Goal: Find specific page/section: Find specific page/section

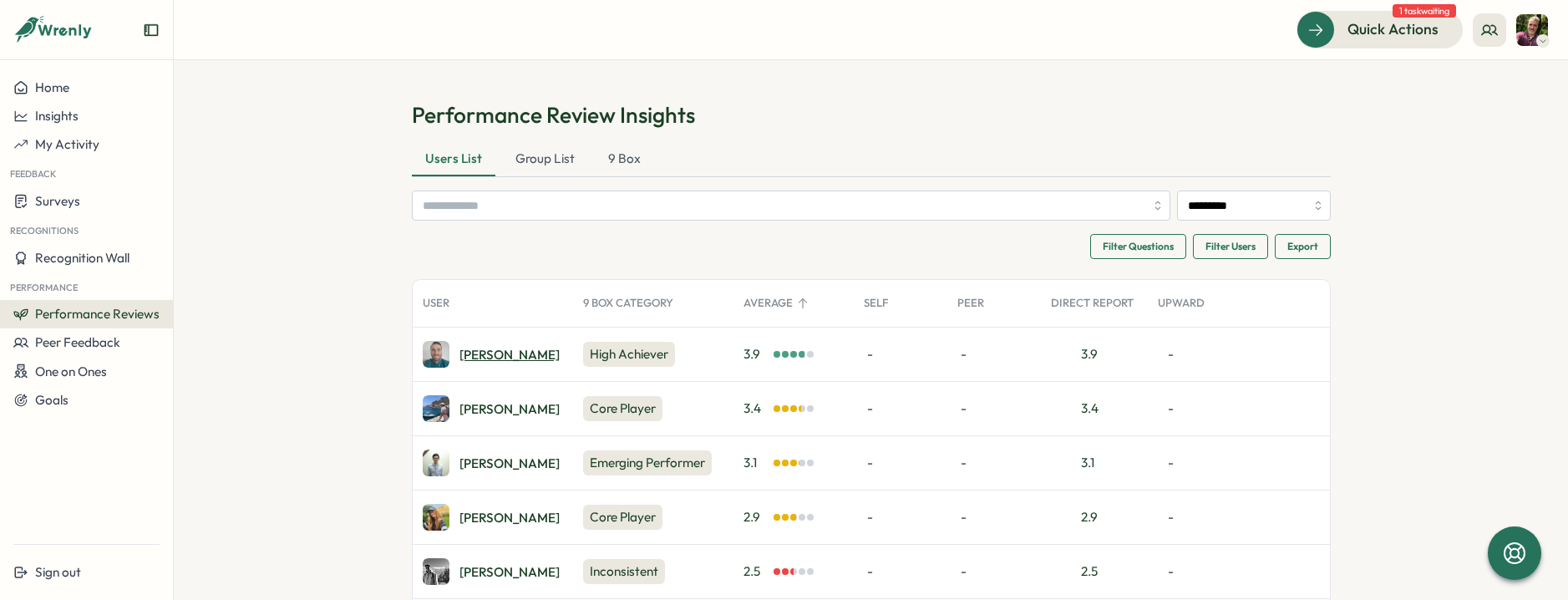
click at [482, 356] on div "[PERSON_NAME]" at bounding box center [510, 355] width 101 height 12
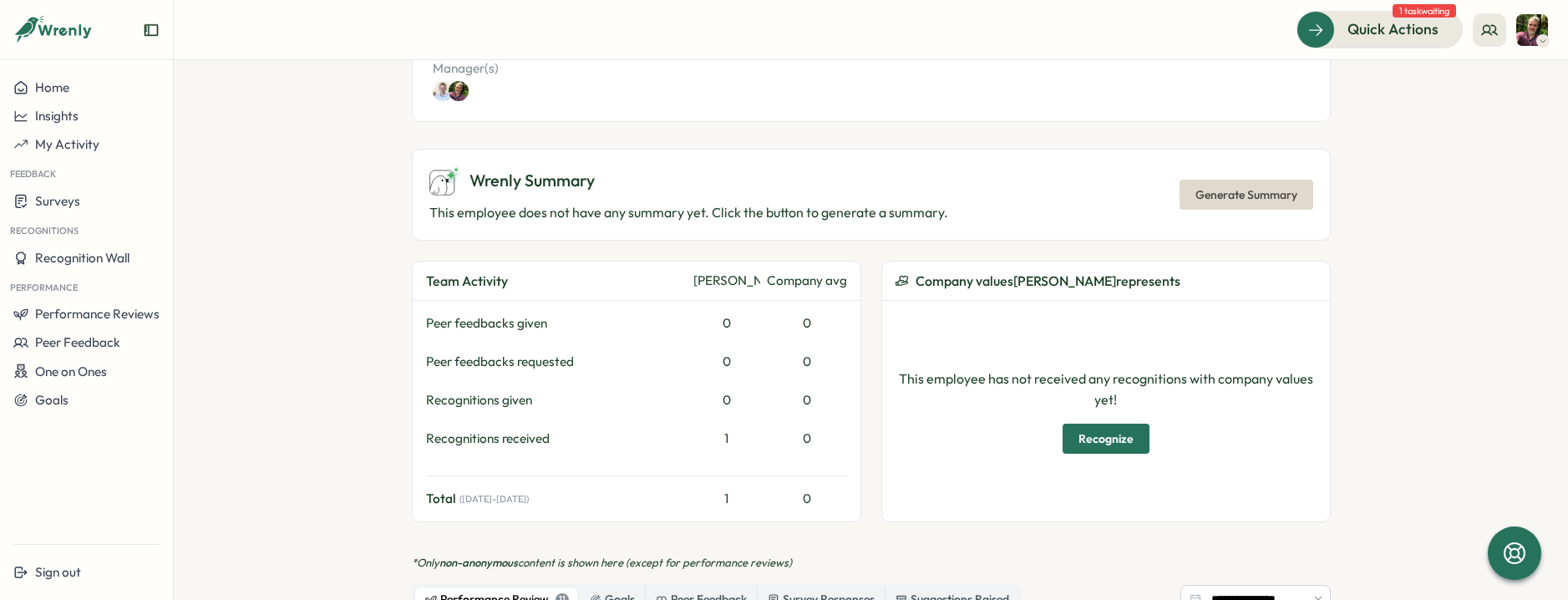
scroll to position [668, 0]
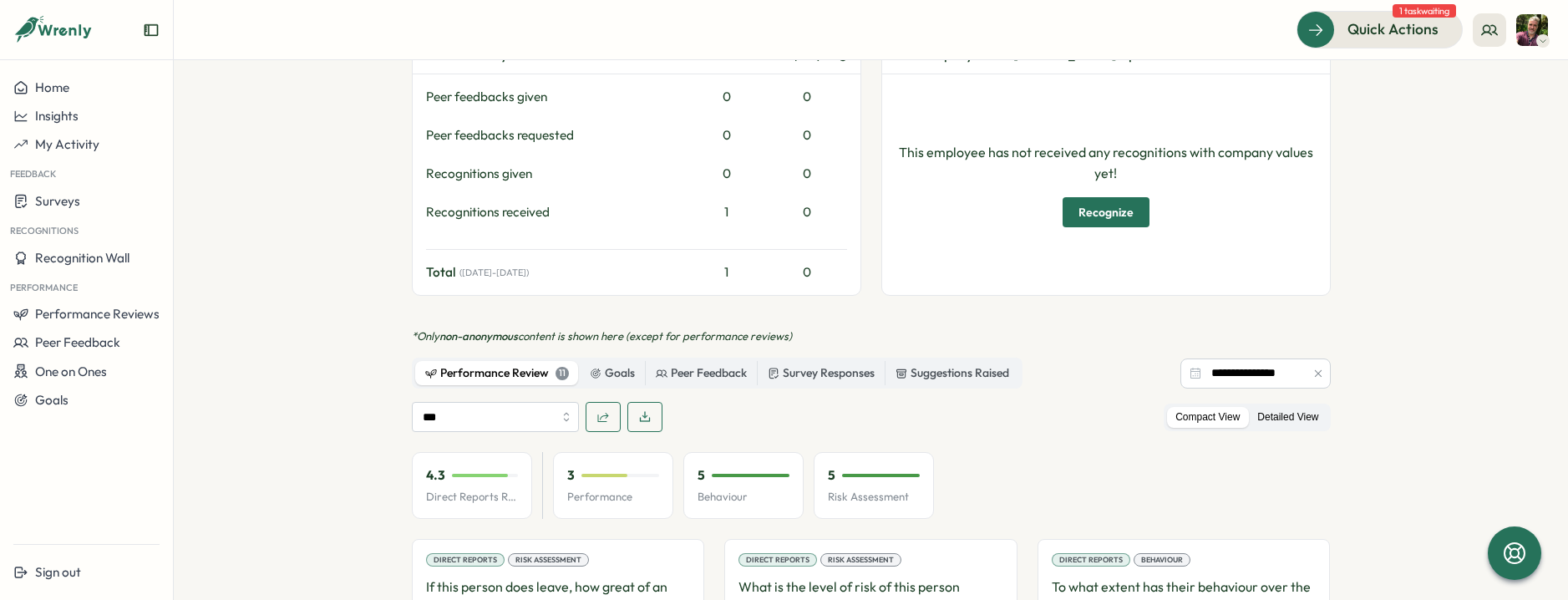
click at [1283, 407] on label "Detailed View" at bounding box center [1288, 418] width 78 height 21
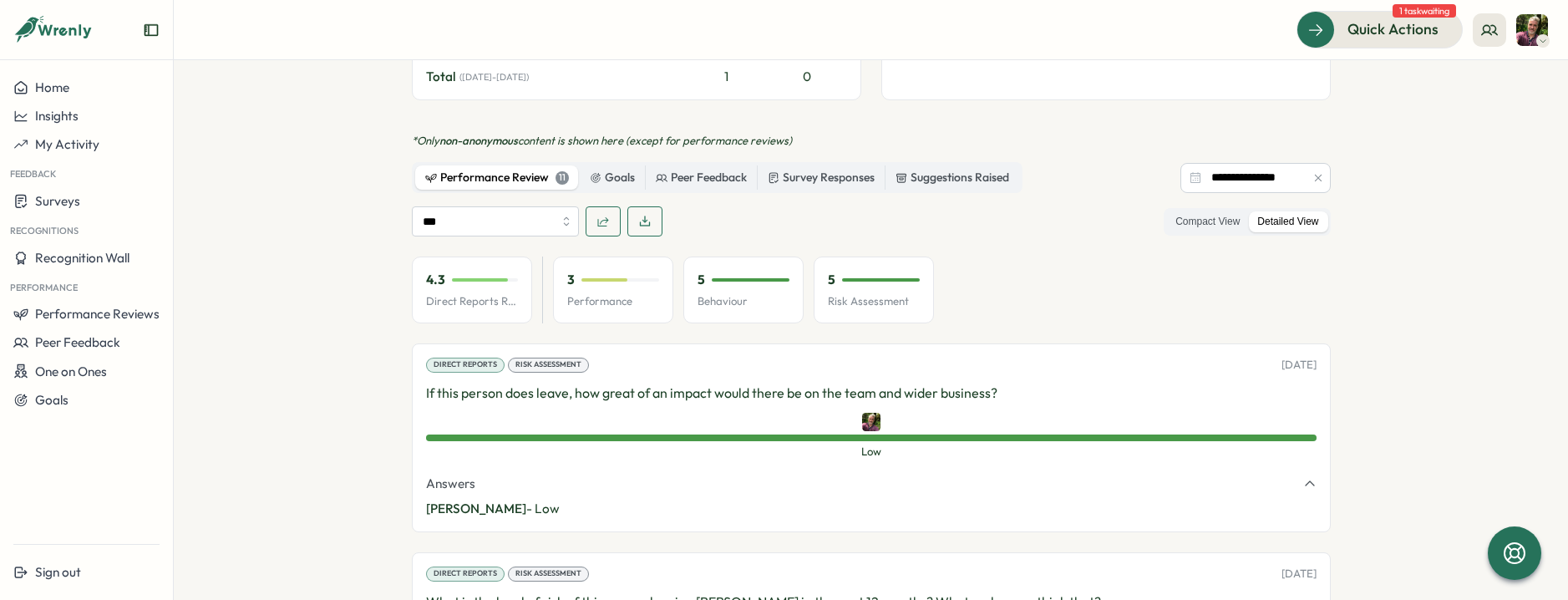
scroll to position [836, 0]
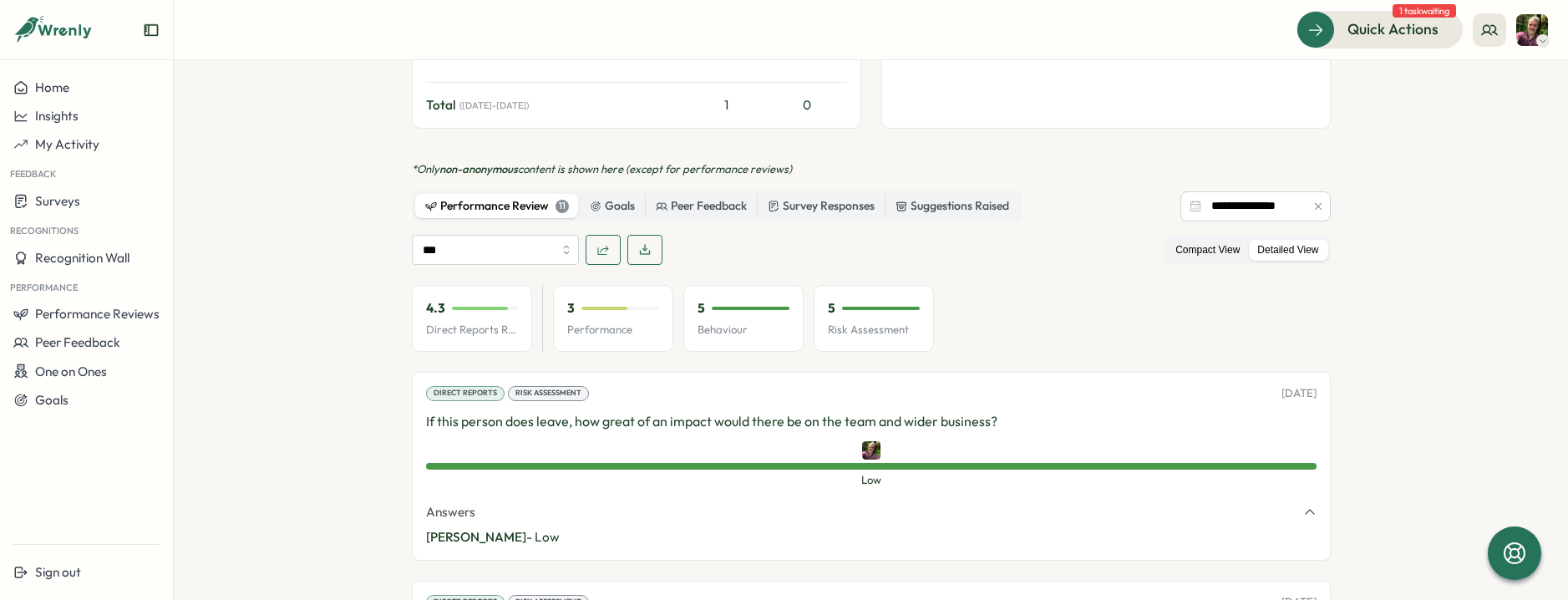
click at [1213, 240] on label "Compact View" at bounding box center [1207, 251] width 81 height 21
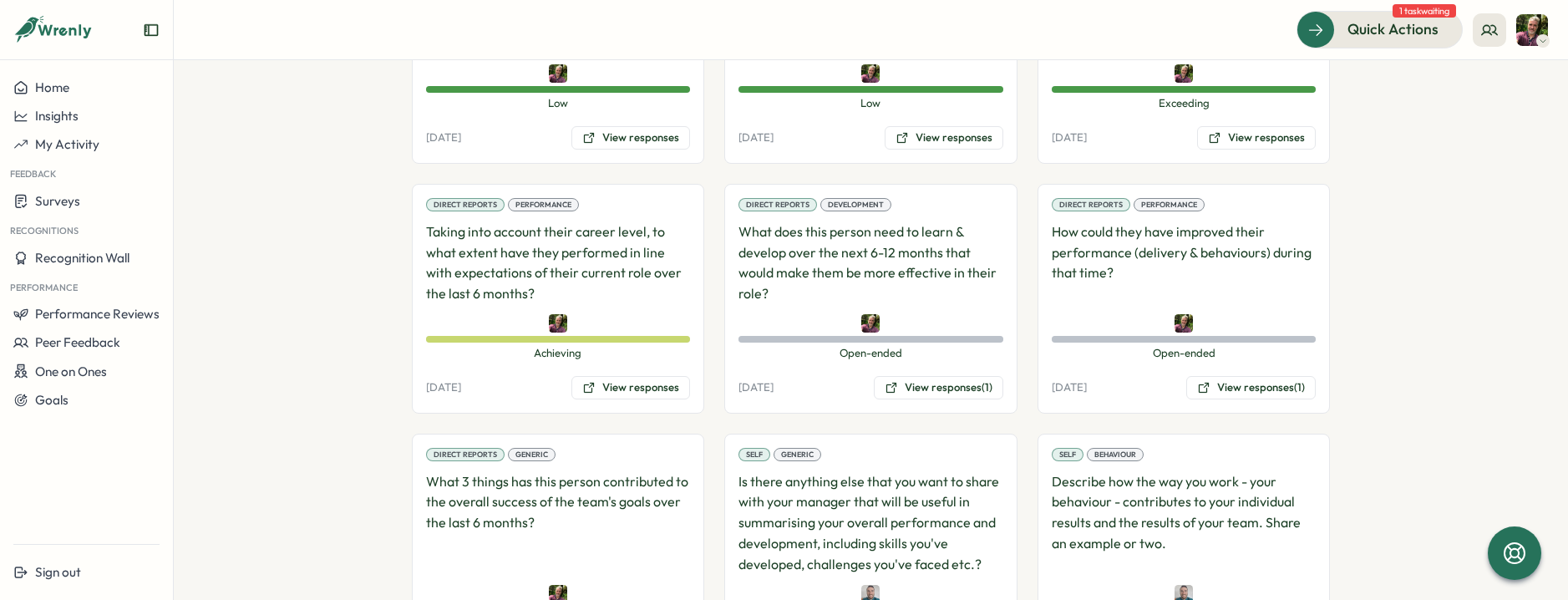
scroll to position [1253, 0]
click at [919, 375] on button "View responses (1)" at bounding box center [939, 386] width 130 height 24
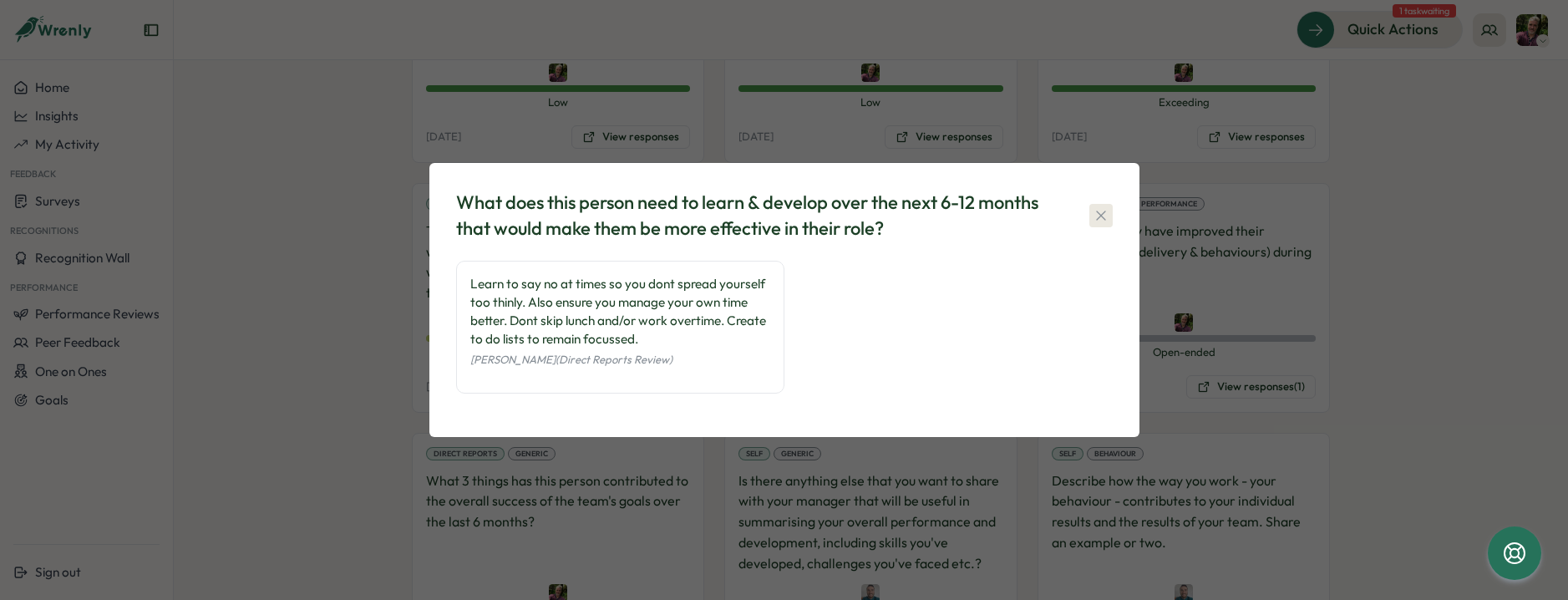
click at [1107, 226] on button "button" at bounding box center [1100, 215] width 24 height 24
